Goal: Task Accomplishment & Management: Use online tool/utility

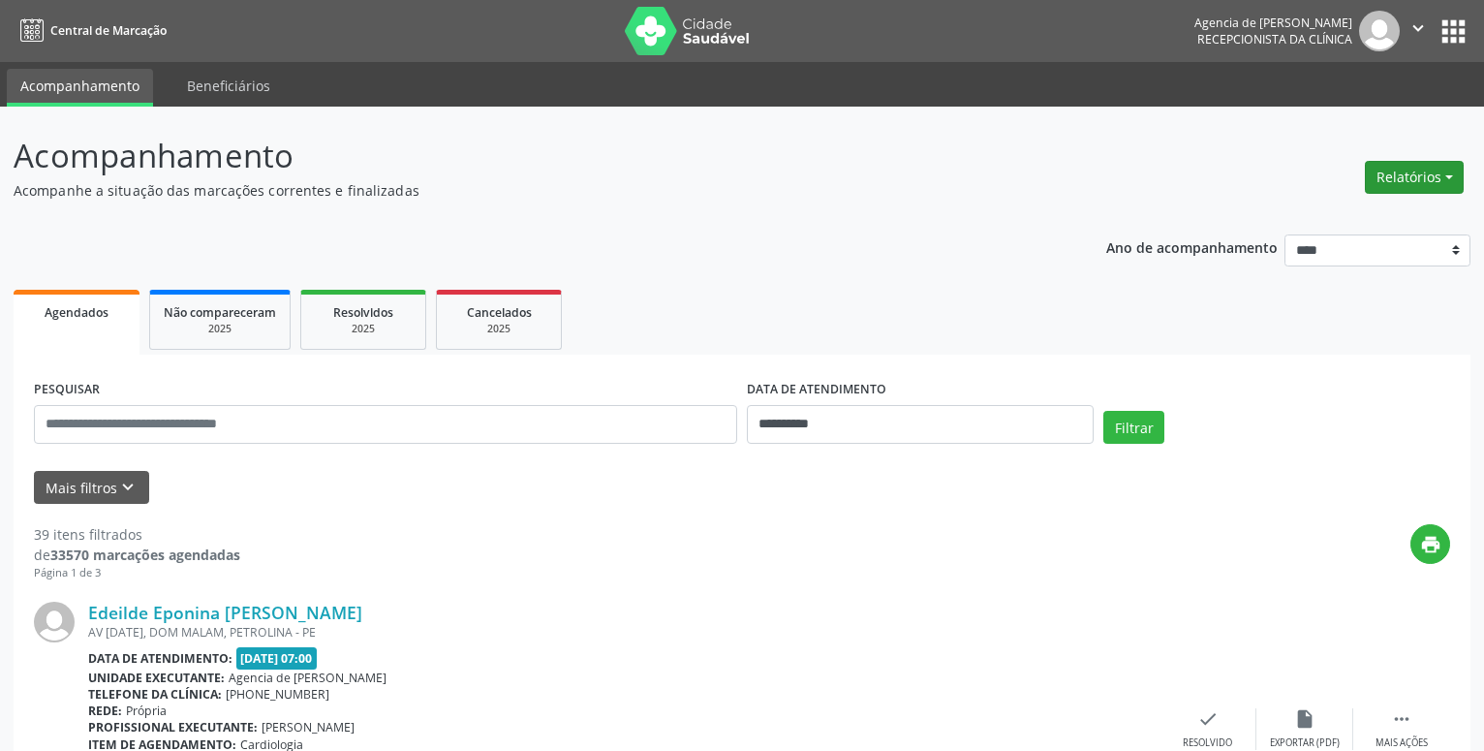
click at [1446, 174] on button "Relatórios" at bounding box center [1414, 177] width 99 height 33
click at [1325, 217] on link "Agendamentos" at bounding box center [1360, 218] width 208 height 27
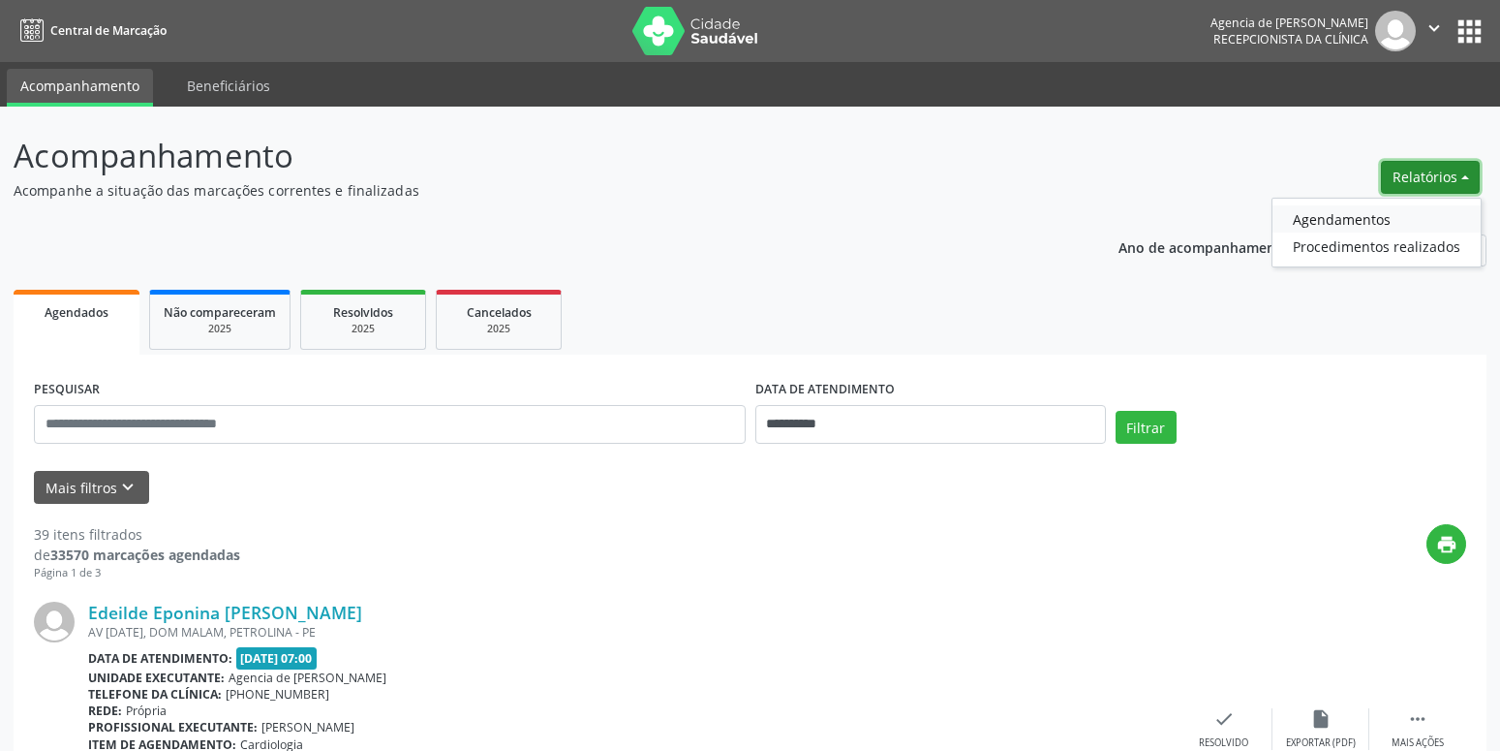
select select "*"
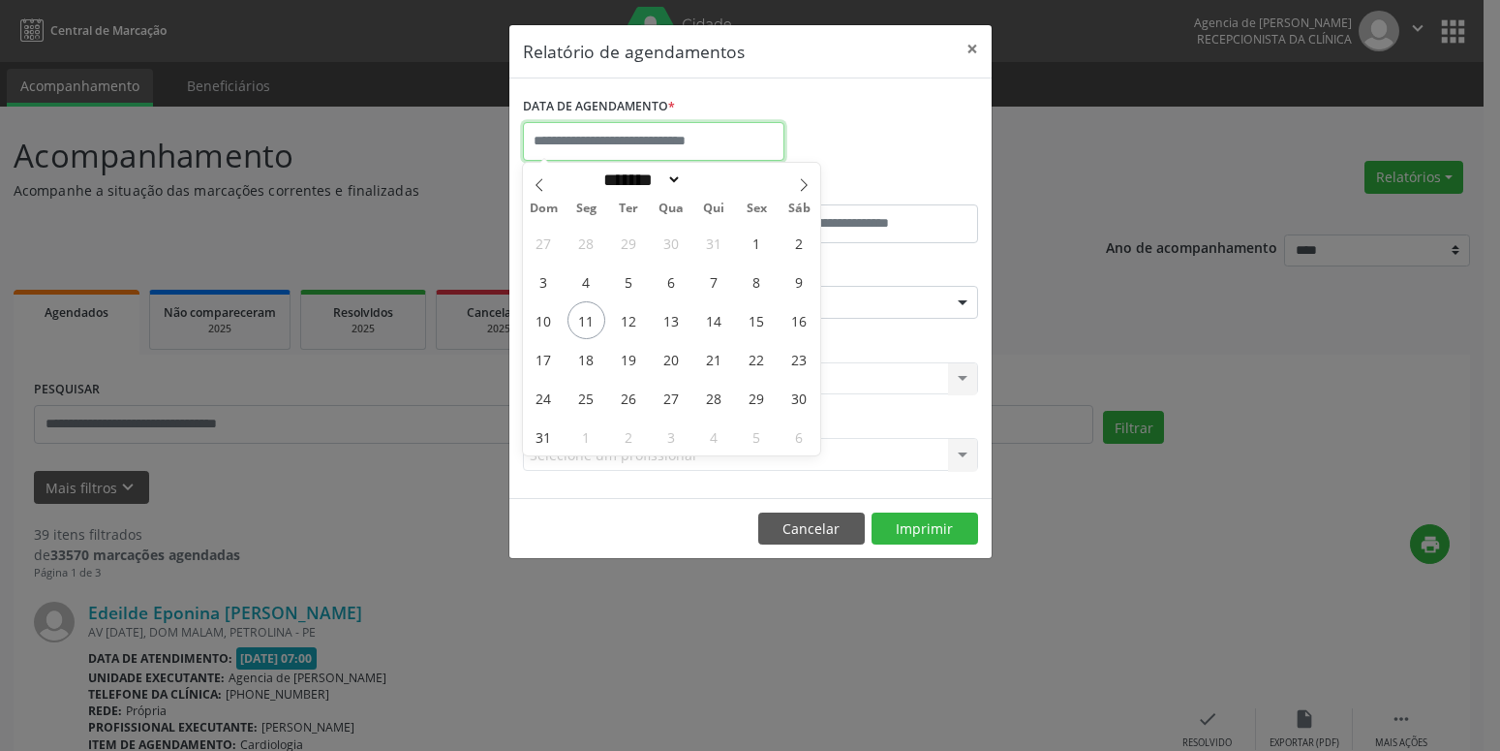
click at [572, 136] on input "text" at bounding box center [653, 141] width 261 height 39
click at [593, 318] on span "11" at bounding box center [587, 320] width 38 height 38
type input "**********"
click at [593, 318] on span "11" at bounding box center [587, 320] width 38 height 38
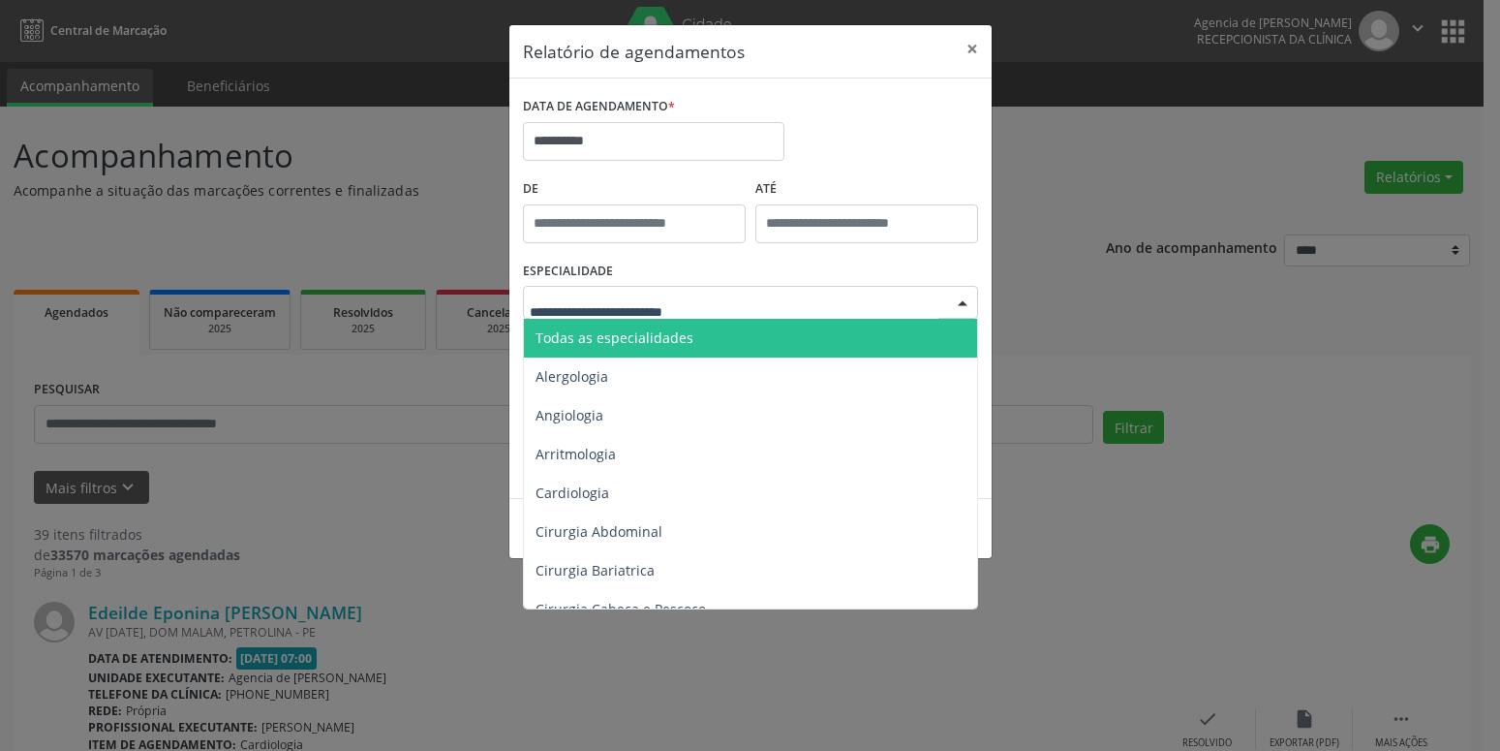
click at [637, 335] on span "Todas as especialidades" at bounding box center [615, 337] width 158 height 18
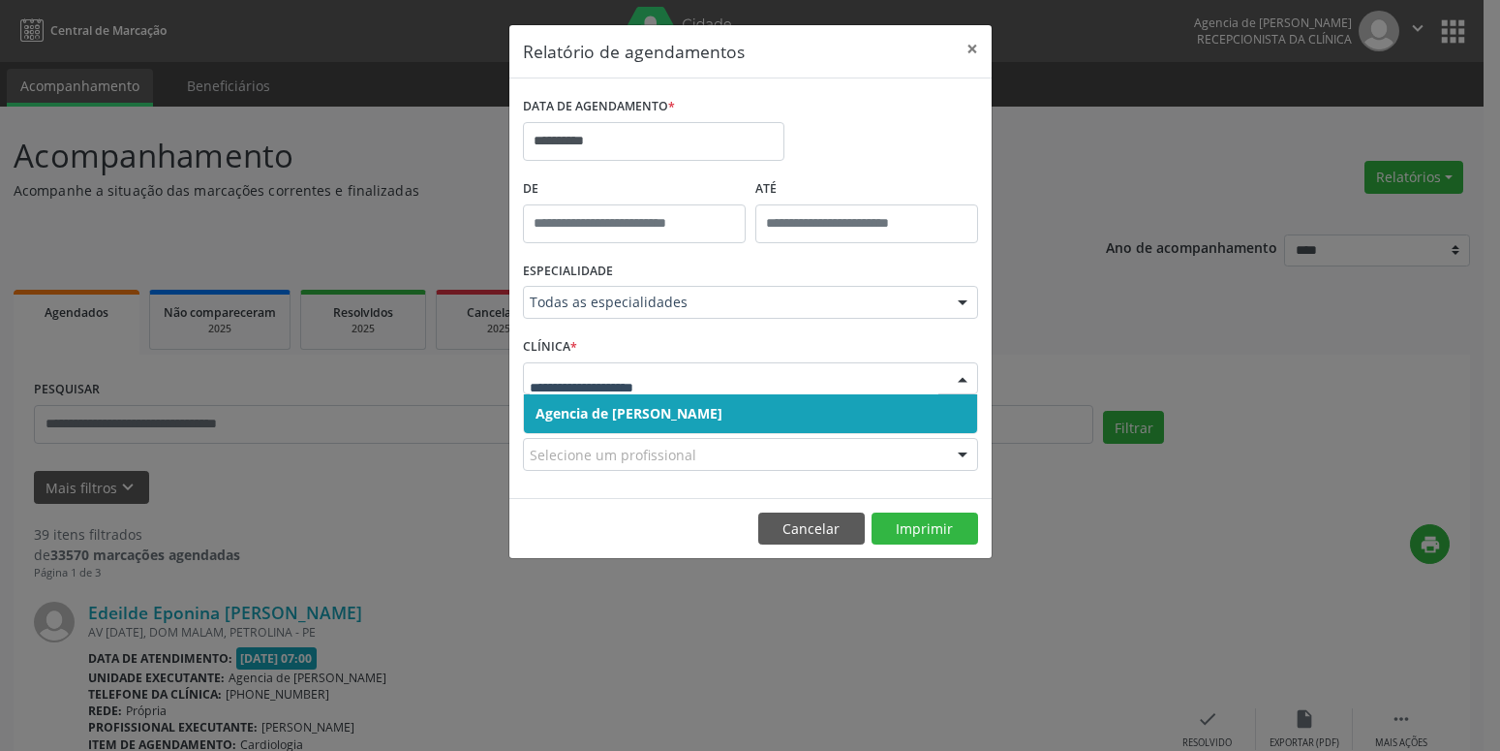
click at [639, 409] on span "Agencia de [PERSON_NAME]" at bounding box center [629, 413] width 187 height 18
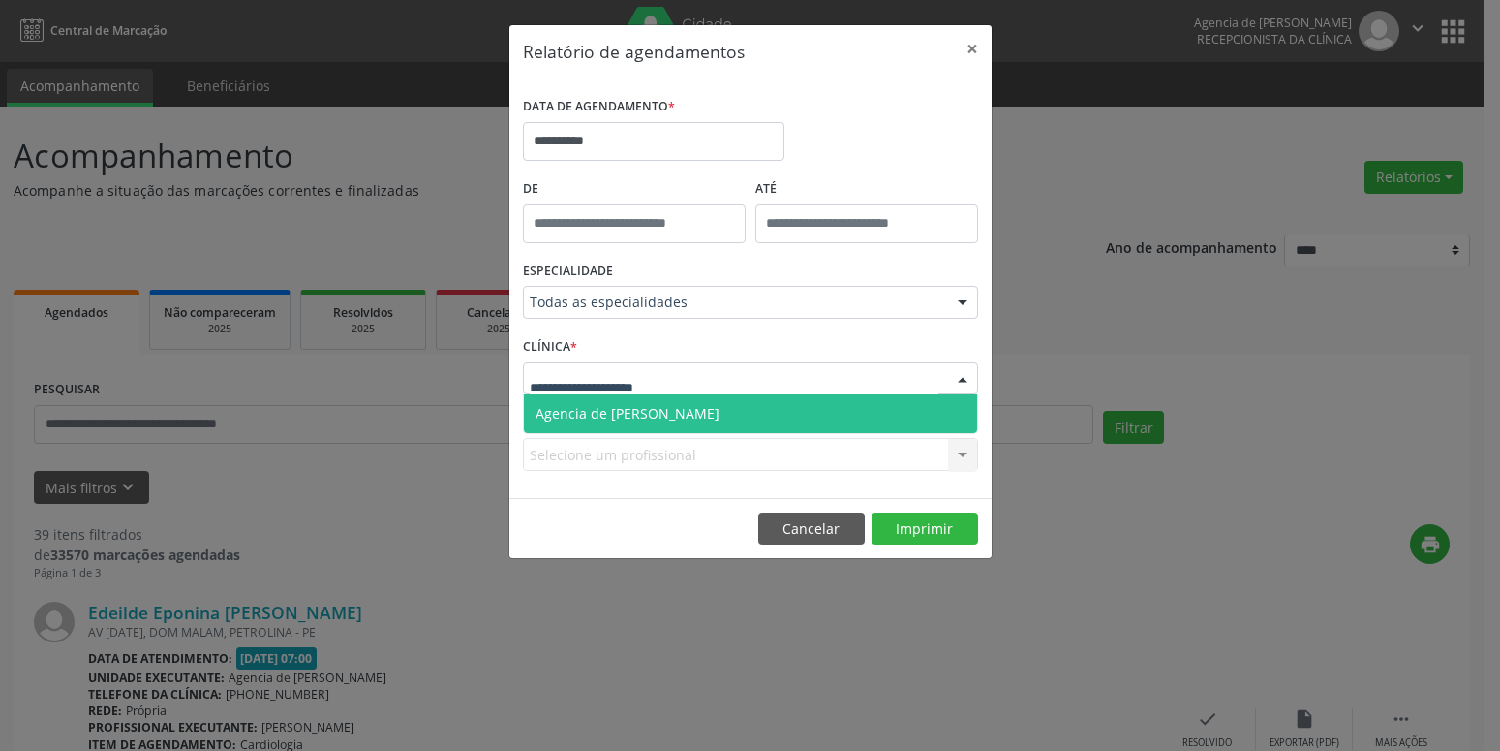
click at [650, 402] on span "Agencia de [PERSON_NAME]" at bounding box center [750, 413] width 453 height 39
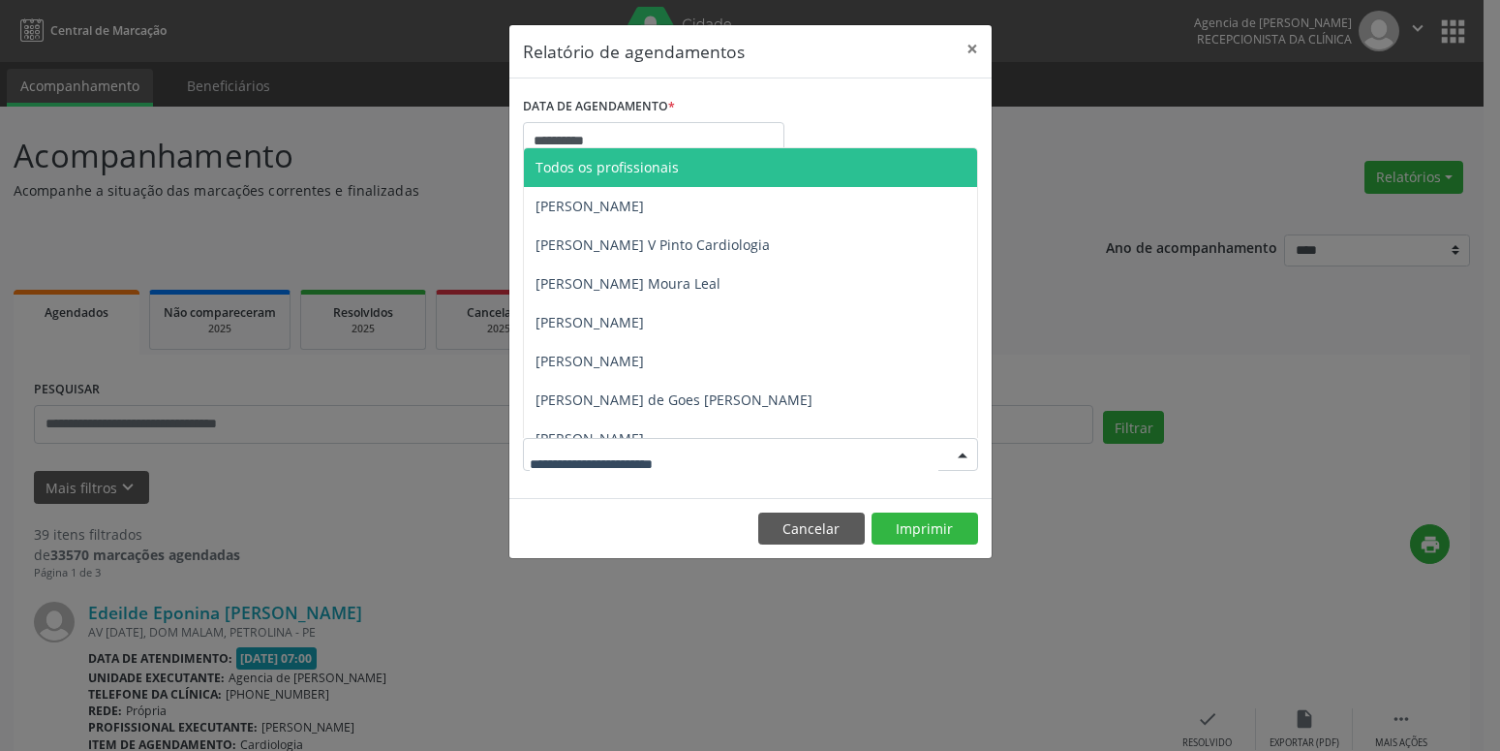
drag, startPoint x: 647, startPoint y: 444, endPoint x: 645, endPoint y: 409, distance: 34.9
click at [646, 440] on div at bounding box center [750, 454] width 455 height 33
click at [723, 149] on span "Todos os profissionais" at bounding box center [750, 167] width 453 height 39
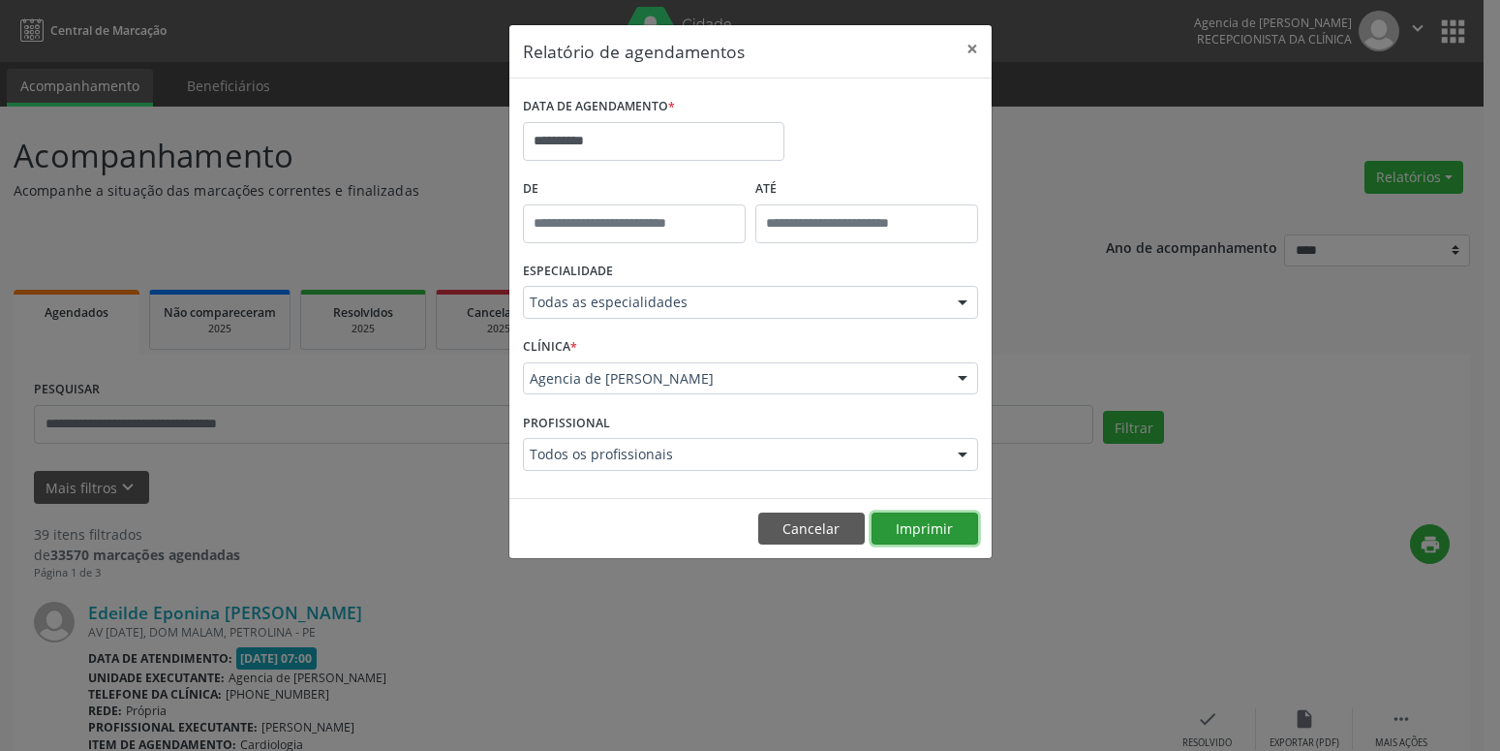
click at [920, 528] on button "Imprimir" at bounding box center [925, 528] width 107 height 33
